Goal: Information Seeking & Learning: Learn about a topic

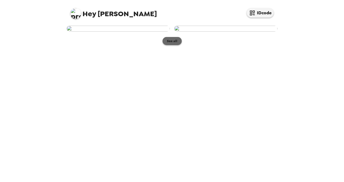
click at [173, 45] on button "See all" at bounding box center [172, 41] width 19 height 8
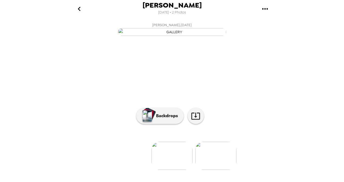
scroll to position [52, 0]
click at [214, 166] on img at bounding box center [215, 156] width 41 height 28
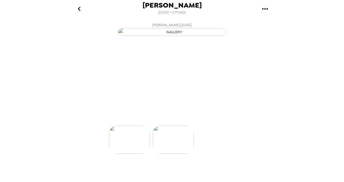
scroll to position [0, 43]
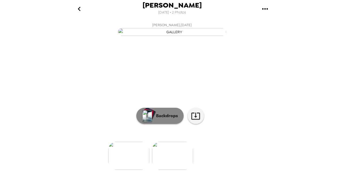
click at [165, 119] on p "Backdrops" at bounding box center [165, 116] width 25 height 6
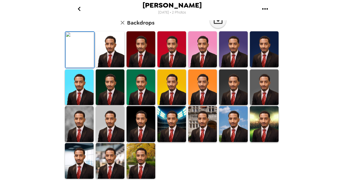
scroll to position [121, 0]
click at [80, 142] on img at bounding box center [79, 124] width 29 height 36
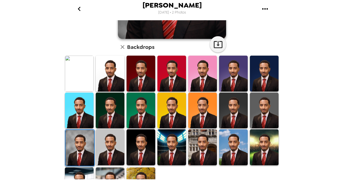
click at [254, 88] on img at bounding box center [264, 74] width 29 height 36
click at [205, 144] on img at bounding box center [202, 148] width 29 height 36
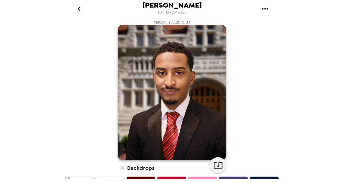
scroll to position [143, 0]
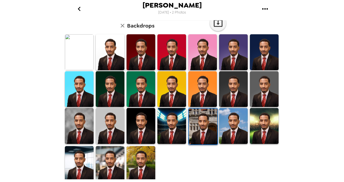
click at [113, 155] on img at bounding box center [110, 164] width 29 height 36
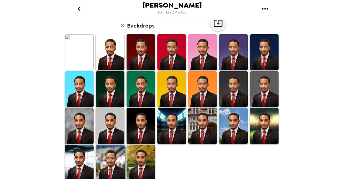
click at [76, 122] on img at bounding box center [79, 126] width 29 height 36
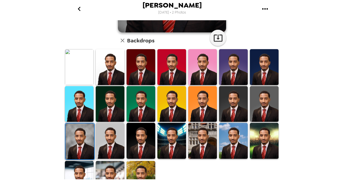
scroll to position [132, 0]
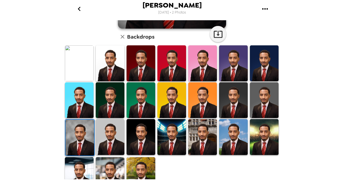
click at [257, 101] on img at bounding box center [264, 101] width 29 height 36
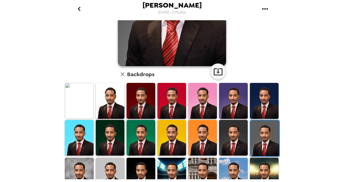
scroll to position [97, 0]
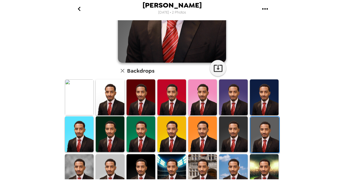
click at [102, 166] on img at bounding box center [110, 173] width 29 height 36
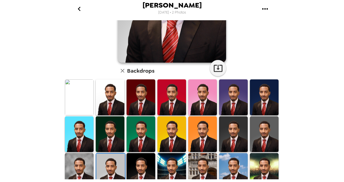
scroll to position [0, 0]
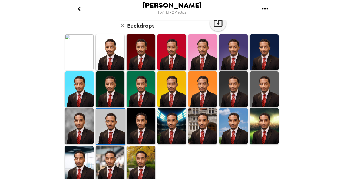
click at [79, 130] on img at bounding box center [79, 126] width 29 height 36
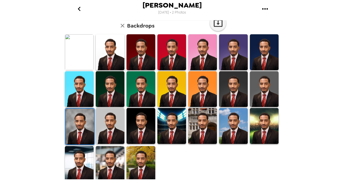
scroll to position [143, 0]
click at [113, 155] on img at bounding box center [110, 164] width 29 height 36
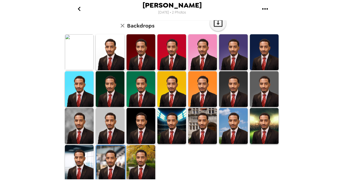
click at [79, 129] on img at bounding box center [79, 126] width 29 height 36
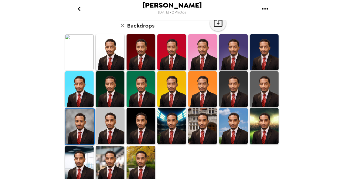
click at [79, 120] on img at bounding box center [80, 127] width 29 height 36
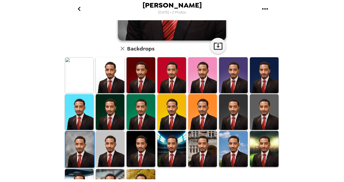
scroll to position [120, 0]
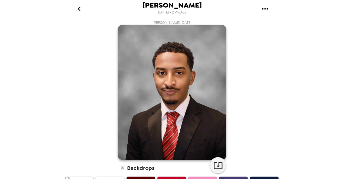
scroll to position [120, 0]
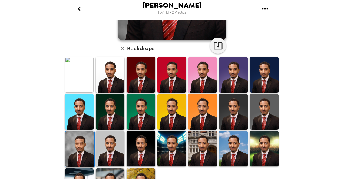
click at [230, 152] on img at bounding box center [233, 149] width 29 height 36
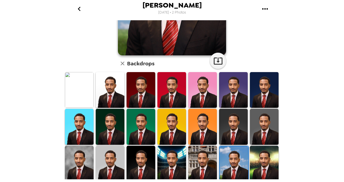
scroll to position [143, 0]
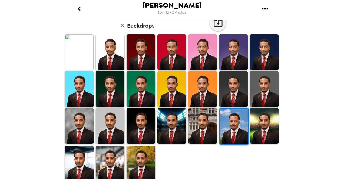
click at [147, 156] on img at bounding box center [141, 164] width 29 height 36
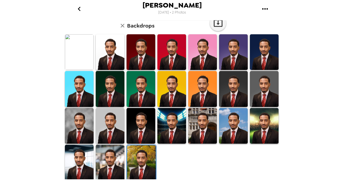
click at [138, 81] on img at bounding box center [141, 89] width 29 height 36
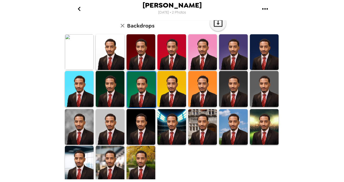
click at [81, 55] on img at bounding box center [79, 52] width 29 height 36
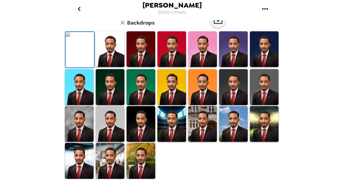
click at [72, 125] on img at bounding box center [79, 124] width 29 height 36
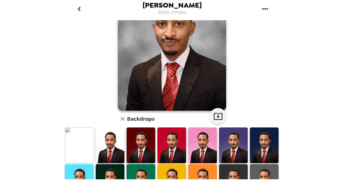
scroll to position [0, 0]
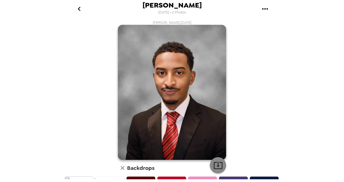
click at [215, 167] on icon "button" at bounding box center [218, 165] width 9 height 9
click at [218, 167] on icon "button" at bounding box center [218, 165] width 9 height 9
click at [289, 100] on div "Brandon Francis 9/23/2025 • 2 Photos Brandon Francis , 09-23-2025 Backdrops" at bounding box center [172, 91] width 344 height 182
click at [77, 8] on icon "go back" at bounding box center [79, 9] width 9 height 9
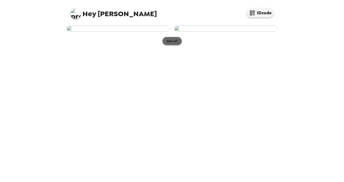
click at [169, 45] on button "See all" at bounding box center [172, 41] width 19 height 8
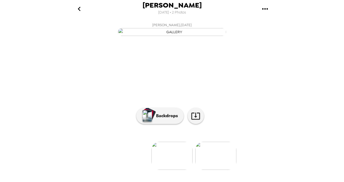
scroll to position [52, 0]
click at [173, 164] on img at bounding box center [172, 156] width 41 height 28
click at [147, 116] on img "button" at bounding box center [147, 116] width 9 height 12
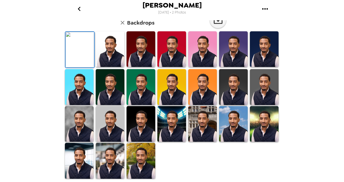
scroll to position [137, 0]
click at [82, 141] on img at bounding box center [79, 124] width 29 height 36
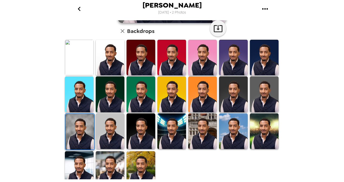
scroll to position [0, 0]
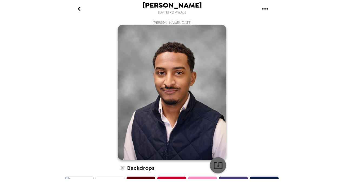
click at [221, 166] on button "button" at bounding box center [218, 166] width 16 height 16
click at [313, 117] on div "Brandon Francis 9/23/2025 • 2 Photos Brandon Francis , 09-23-2025 Backdrops" at bounding box center [172, 91] width 344 height 182
